Goal: Transaction & Acquisition: Purchase product/service

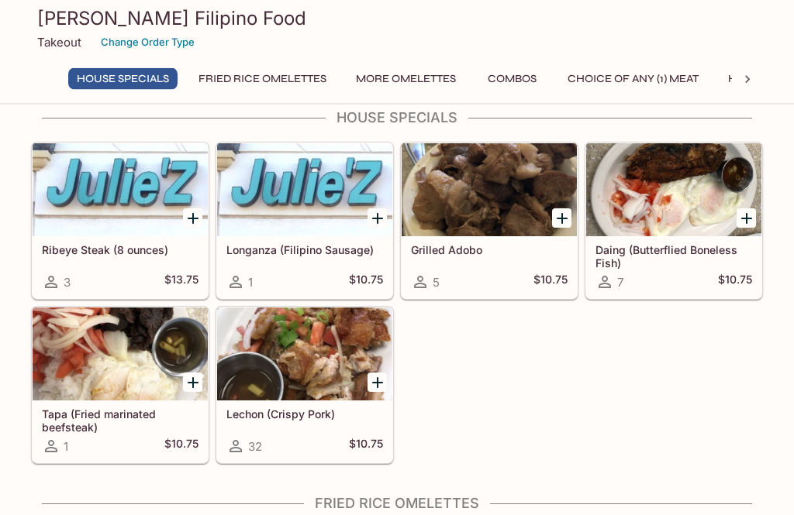
scroll to position [105, 0]
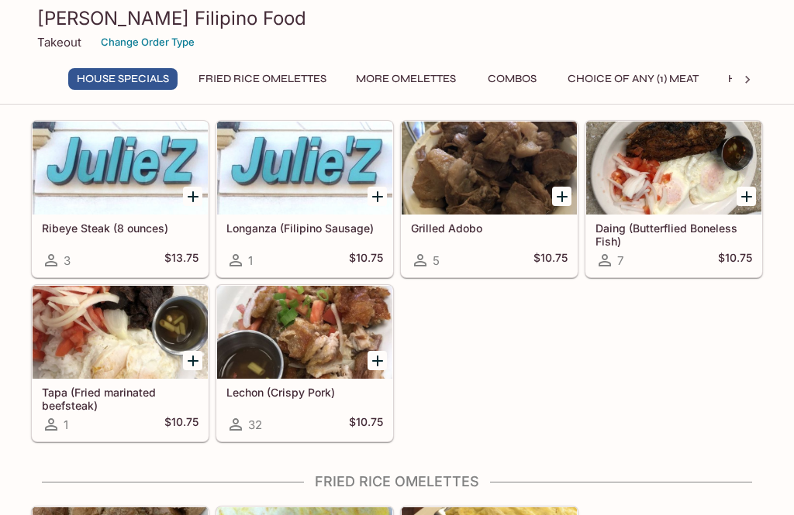
click at [384, 354] on icon "Add Lechon (Crispy Pork)" at bounding box center [377, 361] width 19 height 19
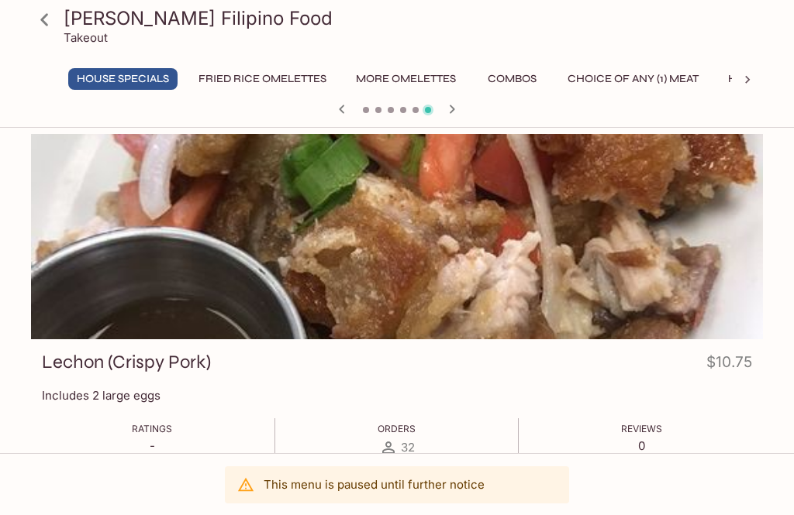
click at [707, 69] on button "Choice of Any (1) Meat" at bounding box center [633, 79] width 148 height 22
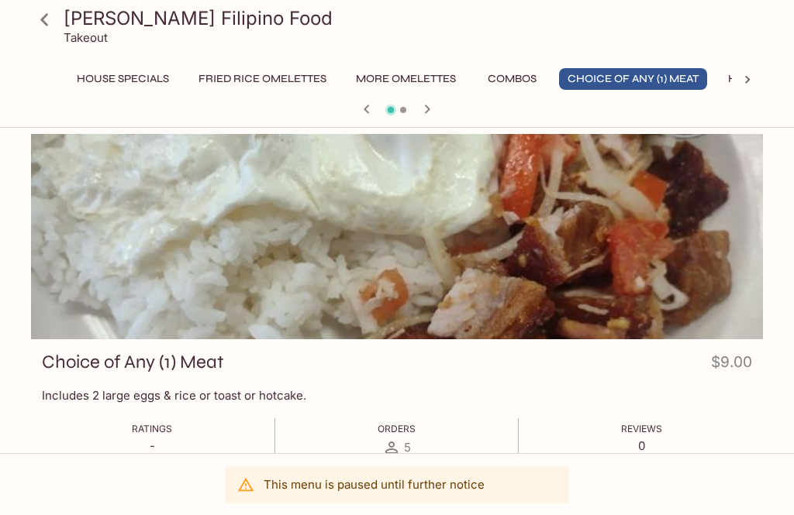
click at [33, 299] on div at bounding box center [397, 236] width 732 height 205
click at [106, 78] on button "House Specials" at bounding box center [122, 79] width 109 height 22
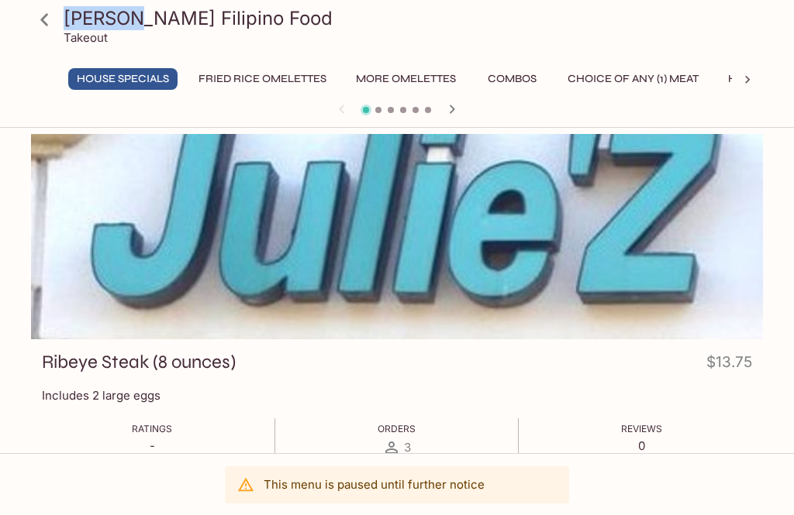
click at [40, 56] on div "[PERSON_NAME] Filipino Food Takeout" at bounding box center [397, 31] width 744 height 62
click at [39, 15] on icon at bounding box center [44, 19] width 27 height 27
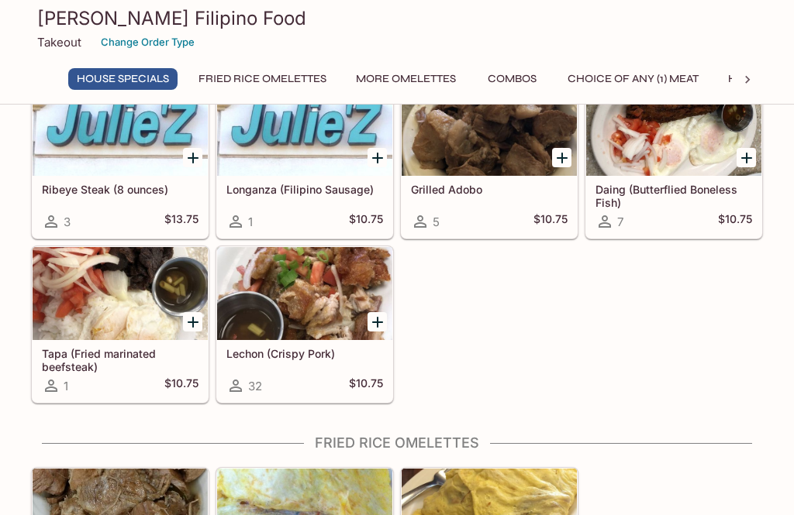
scroll to position [143, 0]
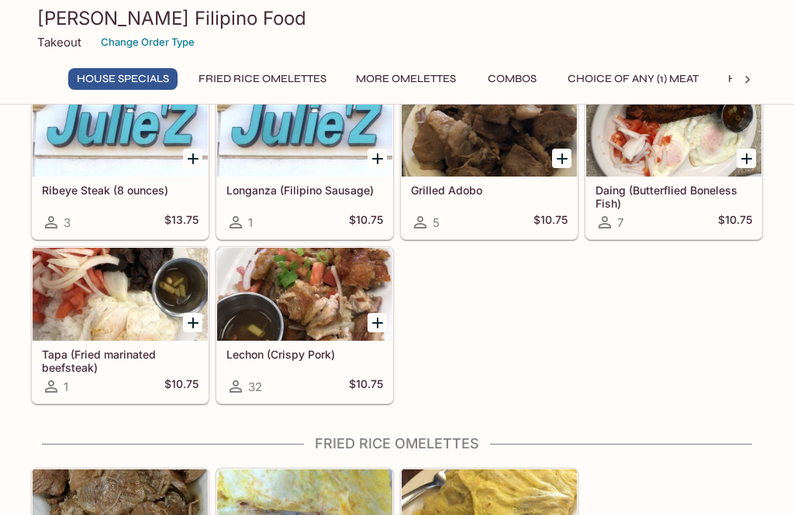
click at [276, 282] on div at bounding box center [304, 294] width 175 height 93
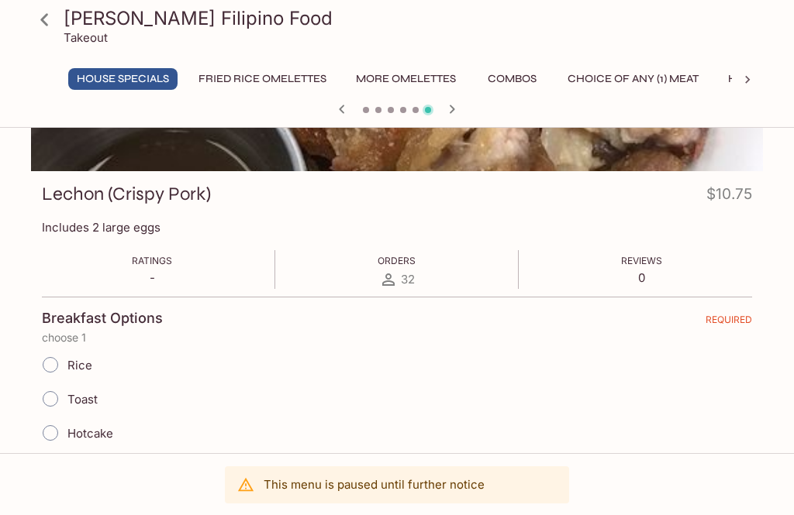
scroll to position [186, 0]
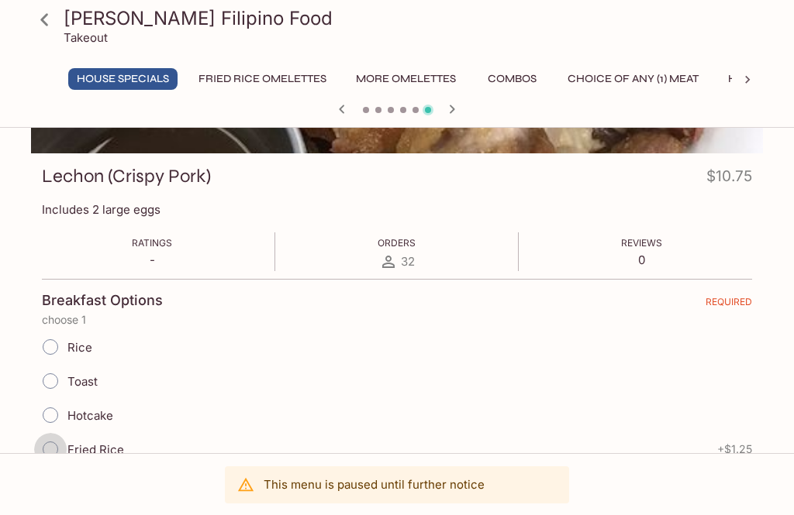
click at [43, 463] on input "Fried Rice" at bounding box center [50, 449] width 33 height 33
radio input "true"
click at [36, 455] on input "Fried Rice" at bounding box center [50, 449] width 33 height 33
click at [36, 452] on input "Fried Rice" at bounding box center [50, 449] width 33 height 33
click at [44, 19] on icon at bounding box center [44, 19] width 8 height 12
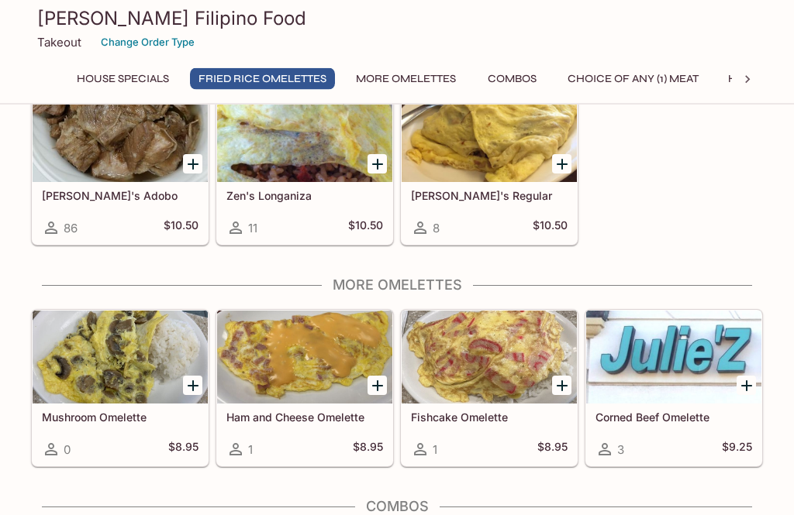
scroll to position [523, 0]
